Goal: Navigation & Orientation: Find specific page/section

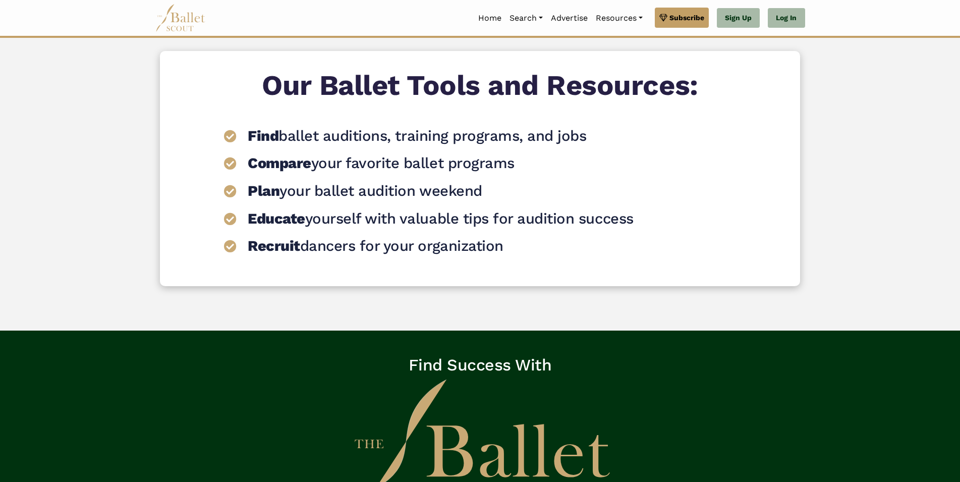
scroll to position [1474, 0]
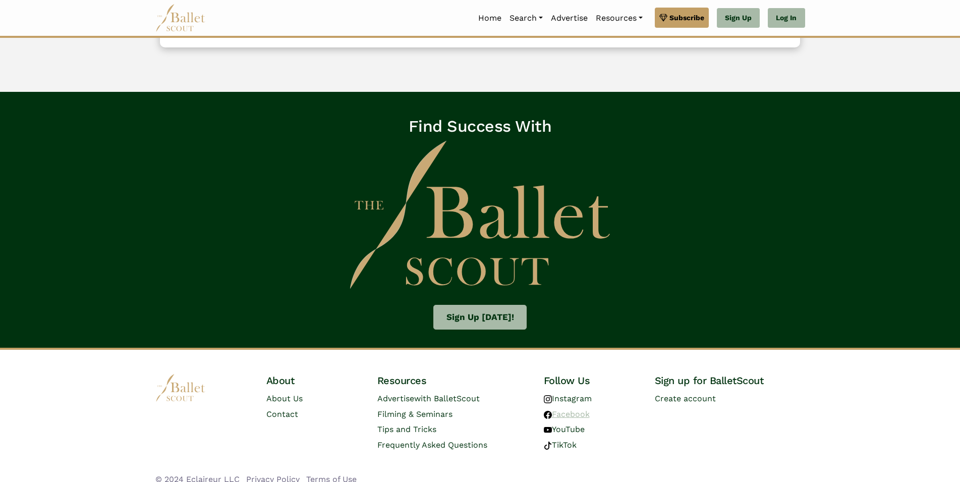
click at [558, 409] on link "Facebook" at bounding box center [567, 414] width 46 height 10
click at [278, 409] on link "Contact" at bounding box center [282, 414] width 32 height 10
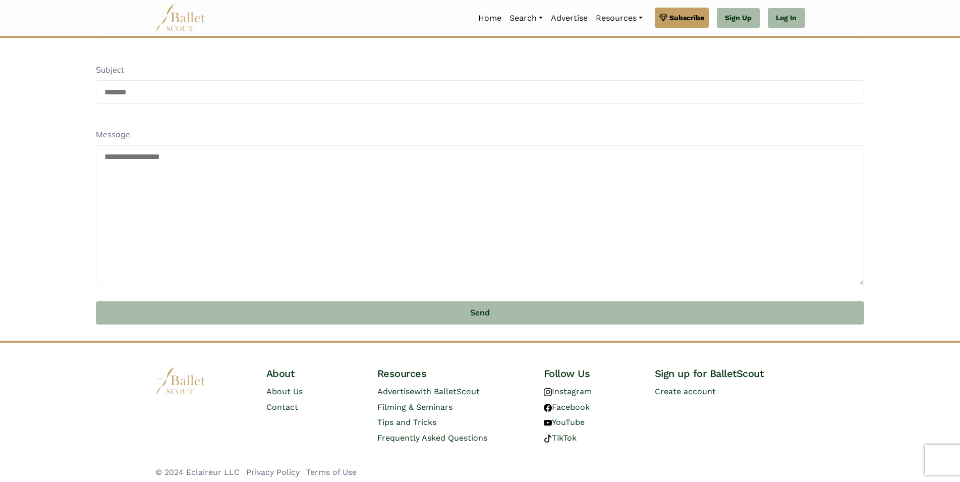
scroll to position [204, 0]
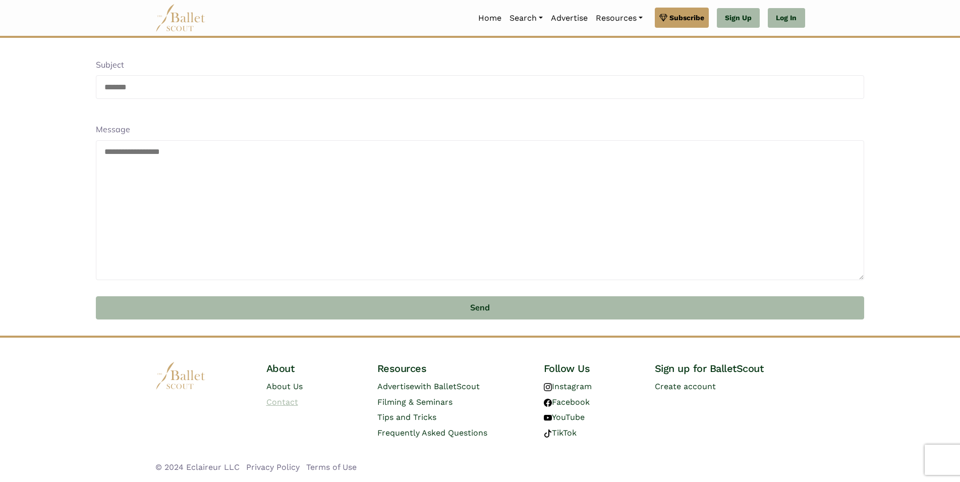
click at [289, 405] on link "Contact" at bounding box center [282, 402] width 32 height 10
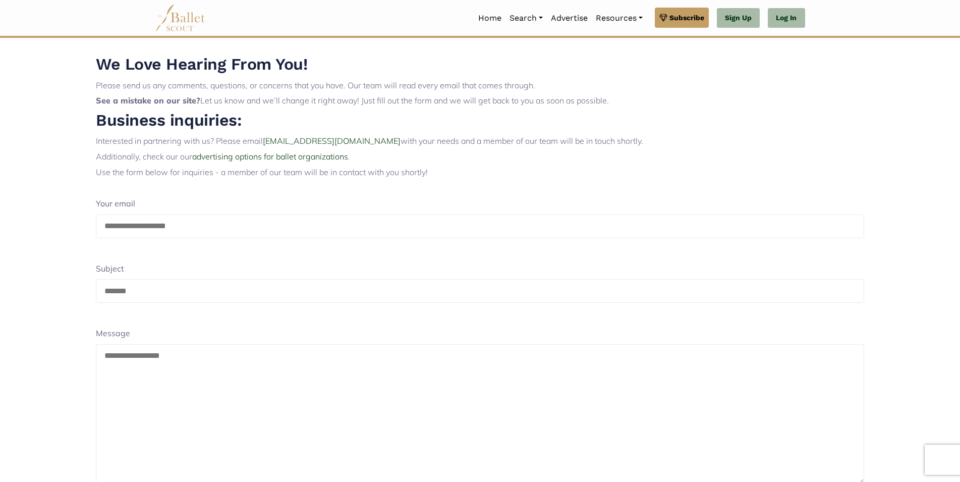
scroll to position [204, 0]
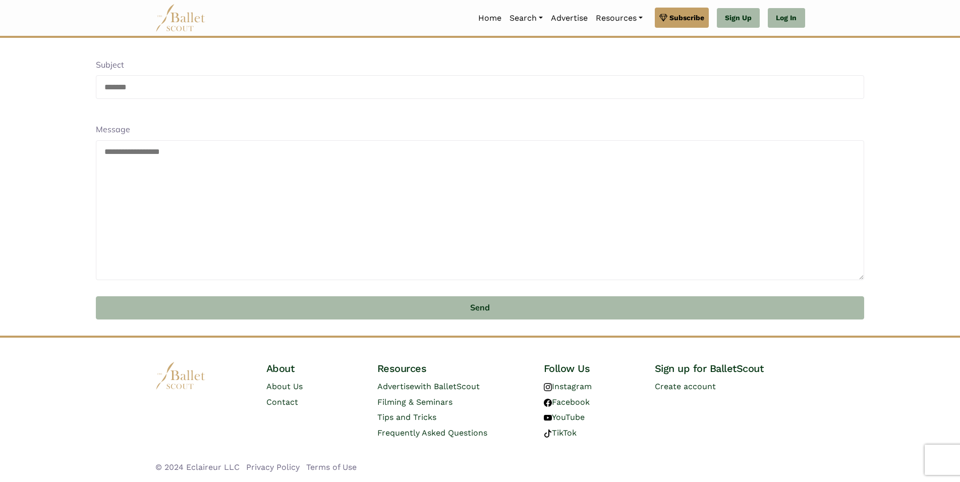
click at [269, 380] on li "About Us" at bounding box center [313, 386] width 95 height 15
click at [274, 384] on link "About Us" at bounding box center [284, 386] width 36 height 10
